Goal: Task Accomplishment & Management: Complete application form

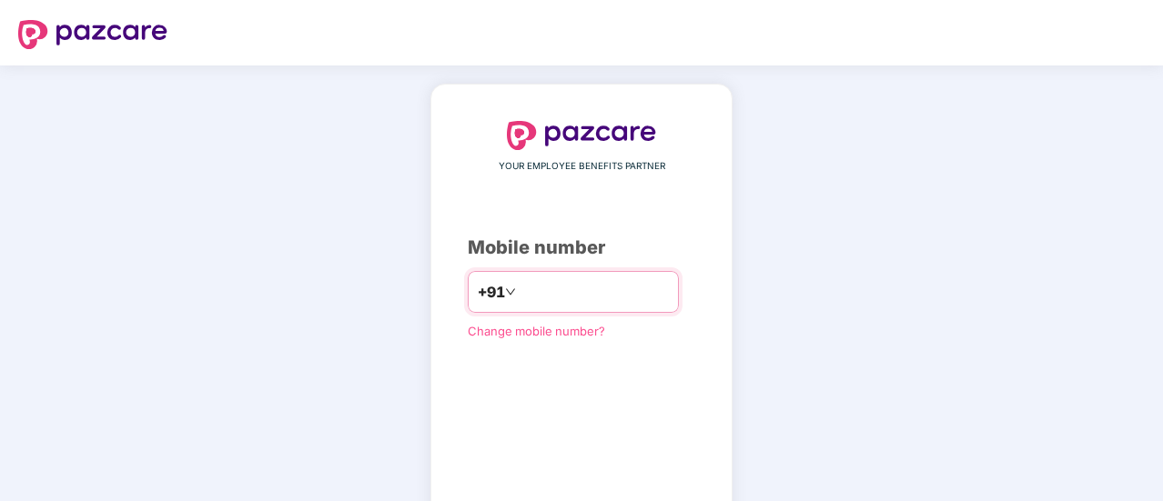
type input "**********"
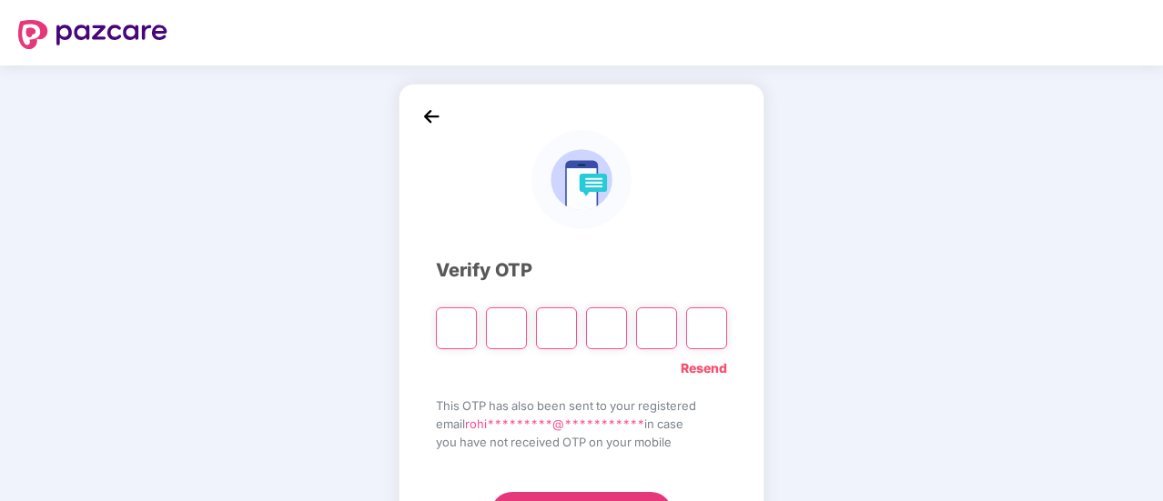
type input "*"
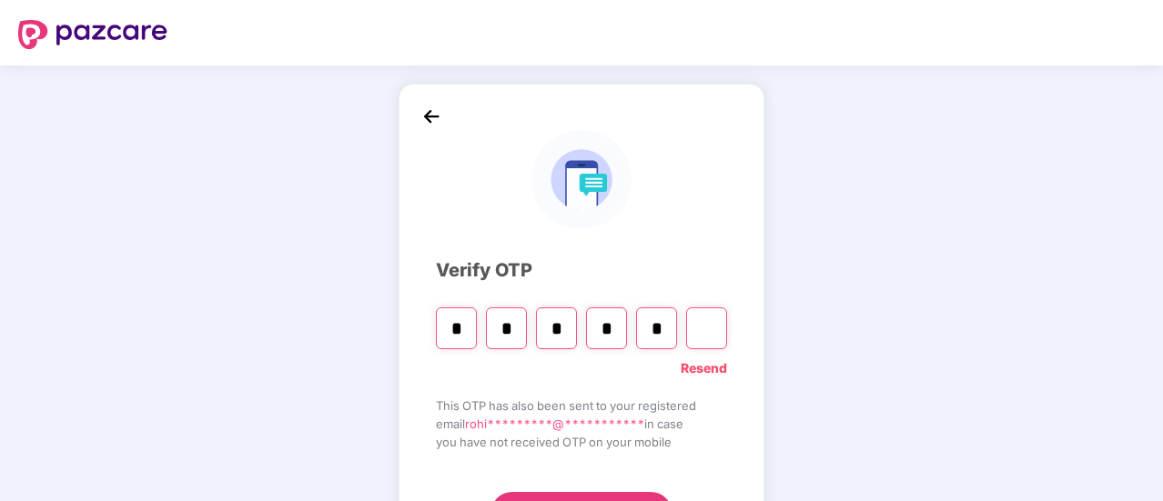
type input "*"
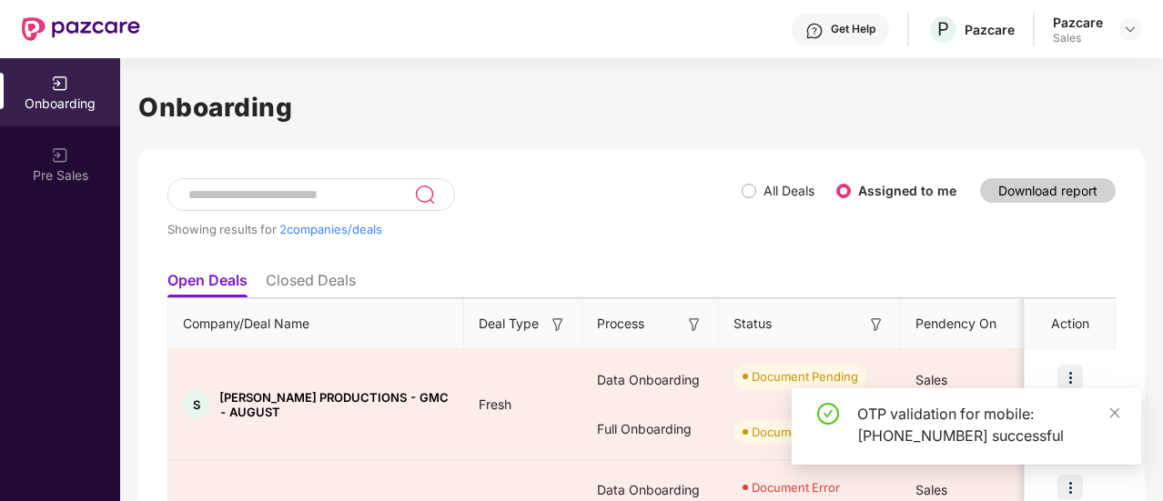
scroll to position [135, 0]
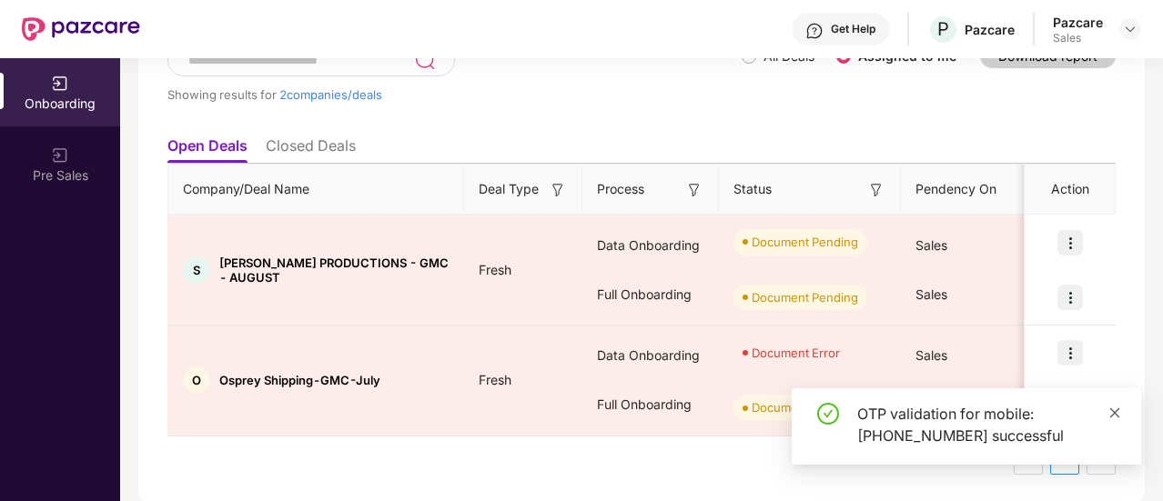
click at [1116, 414] on icon "close" at bounding box center [1115, 413] width 10 height 10
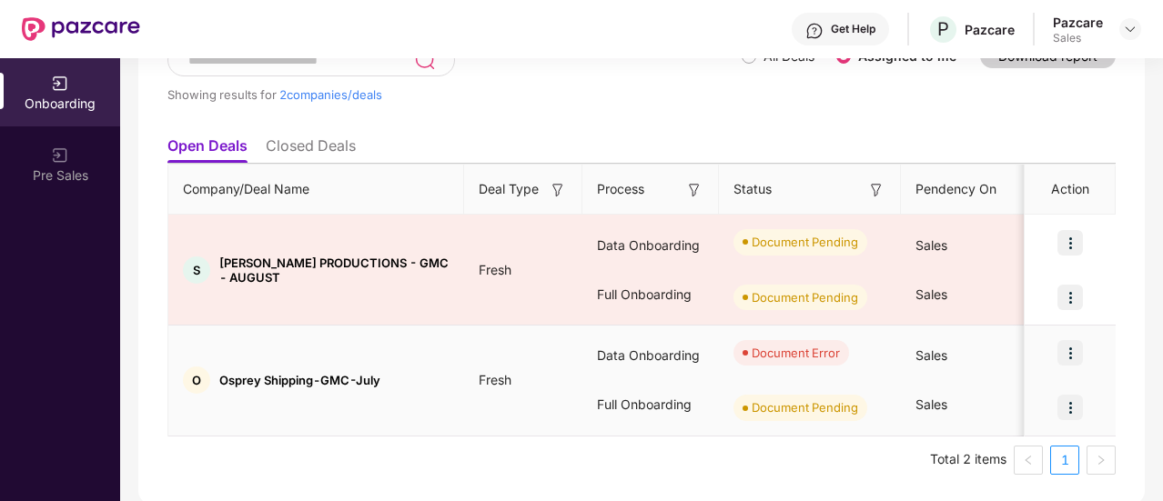
click at [1070, 356] on img at bounding box center [1069, 352] width 25 height 25
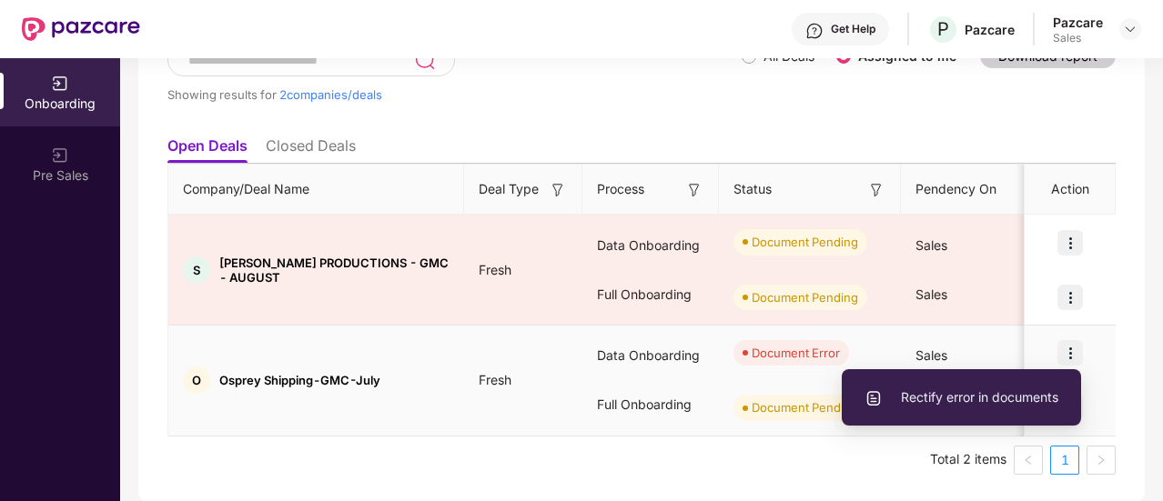
click at [1008, 404] on span "Rectify error in documents" at bounding box center [961, 398] width 194 height 20
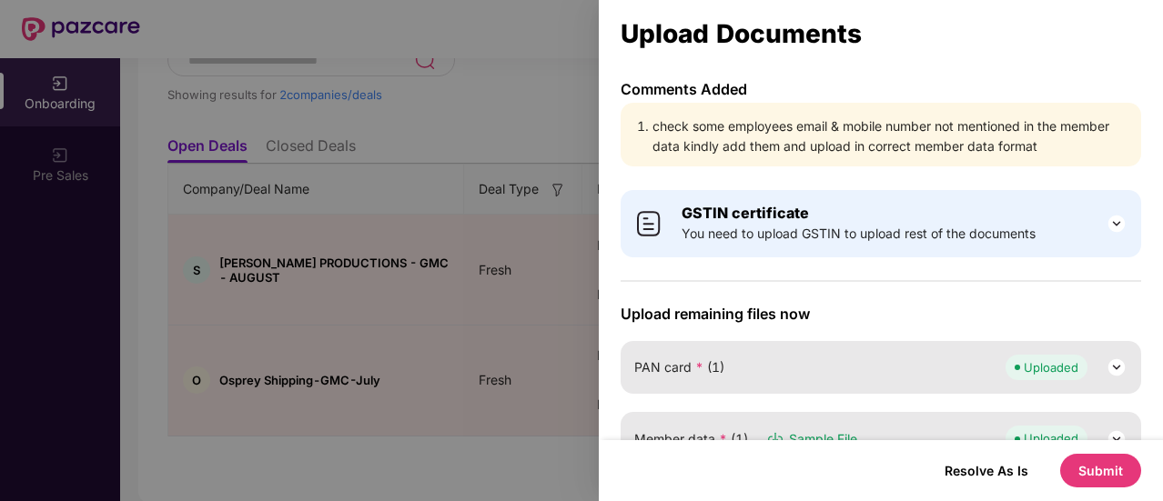
click at [528, 350] on div at bounding box center [581, 250] width 1163 height 501
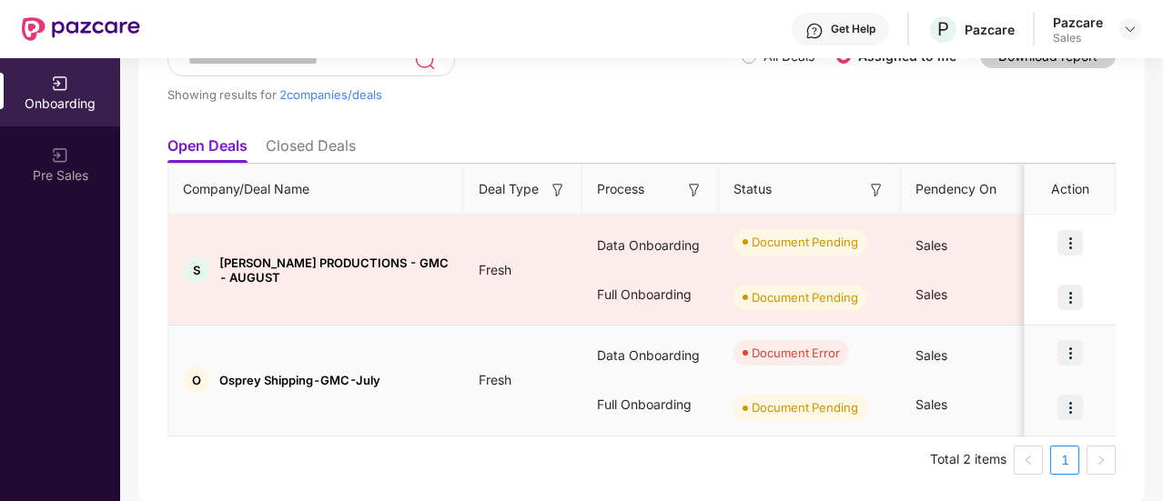
click at [750, 373] on div "Document Error" at bounding box center [810, 353] width 182 height 55
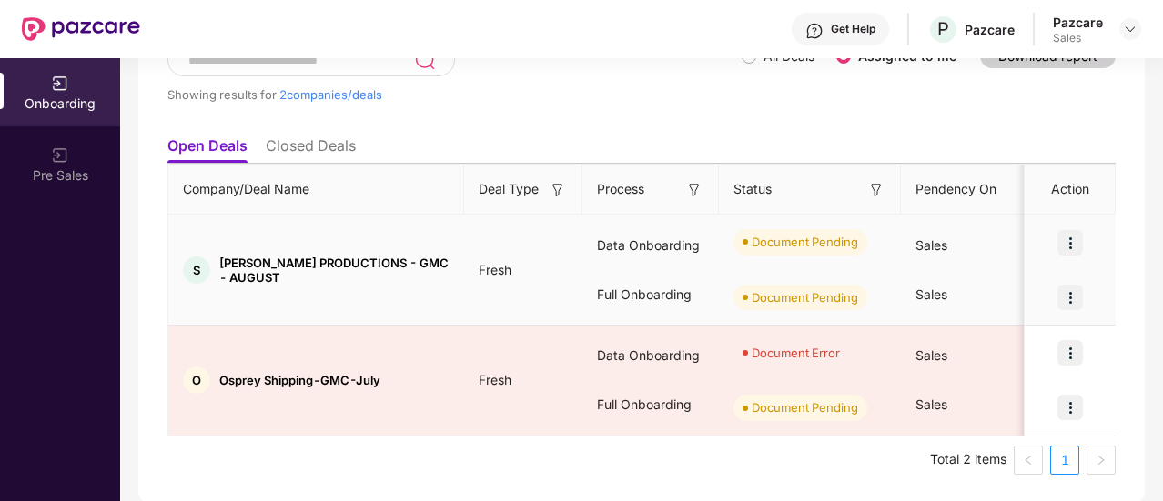
click at [1070, 243] on img at bounding box center [1069, 242] width 25 height 25
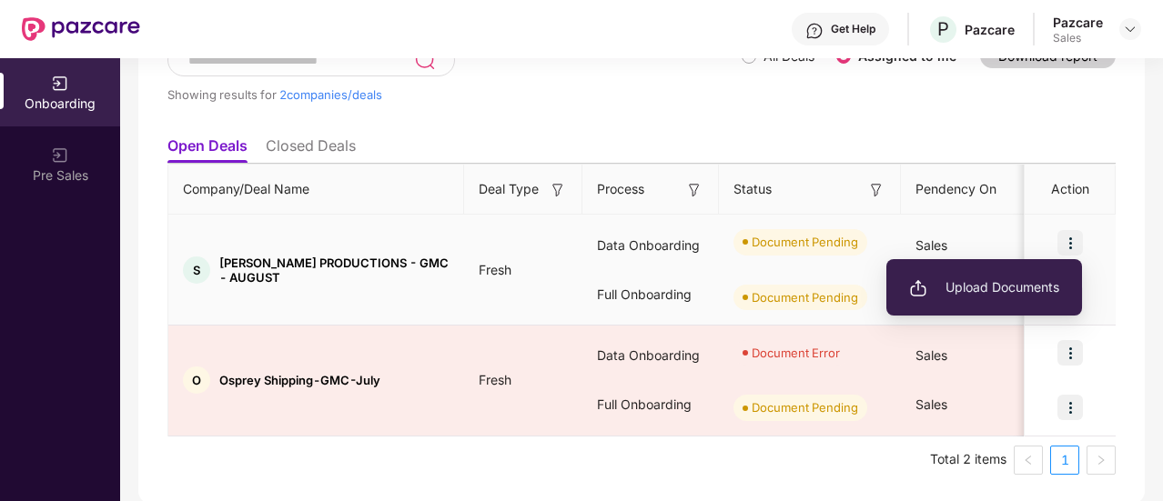
click at [999, 280] on span "Upload Documents" at bounding box center [984, 288] width 150 height 20
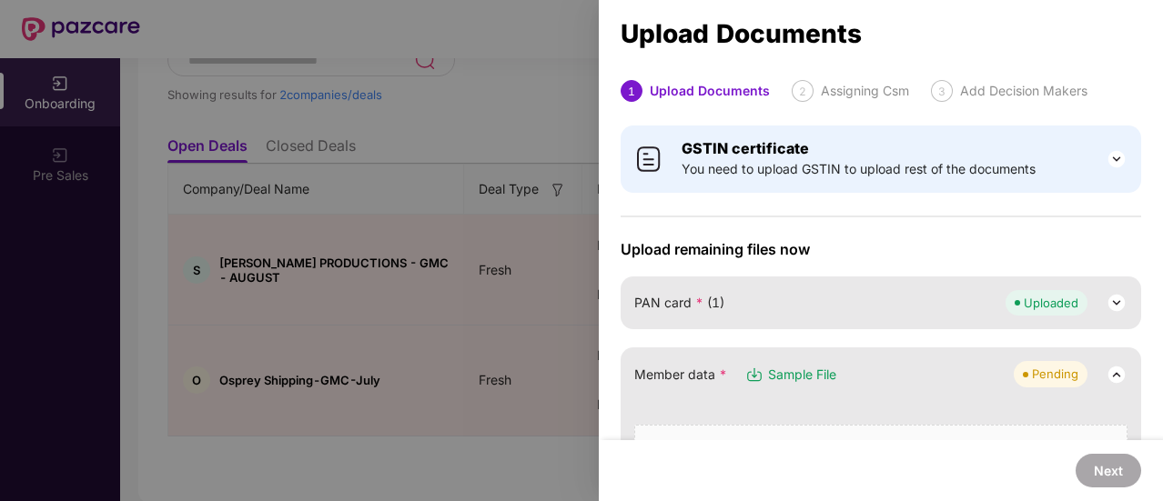
click at [514, 84] on div at bounding box center [581, 250] width 1163 height 501
